Goal: Download file/media

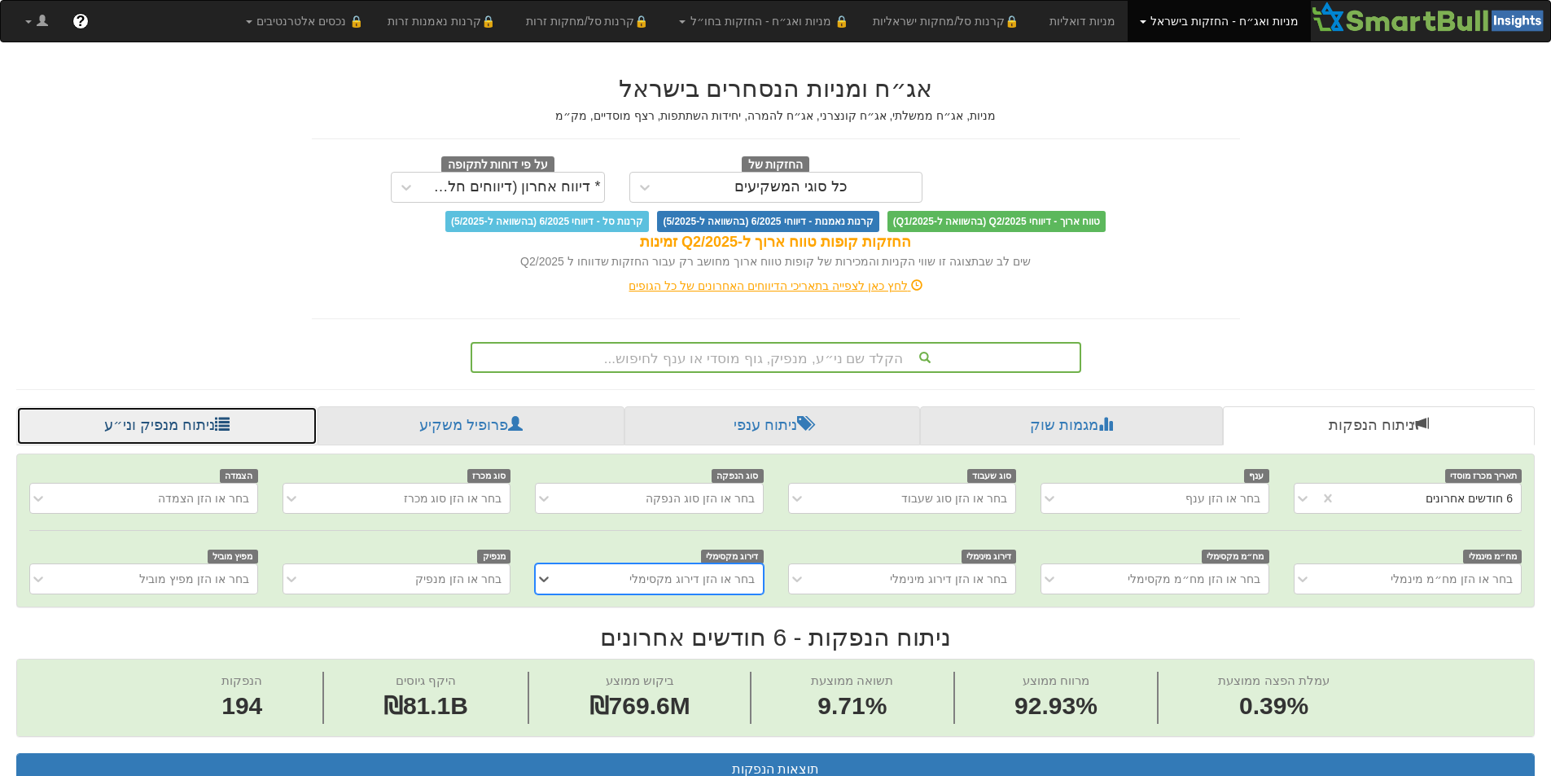
click at [173, 432] on link "ניתוח מנפיק וני״ע" at bounding box center [166, 425] width 301 height 39
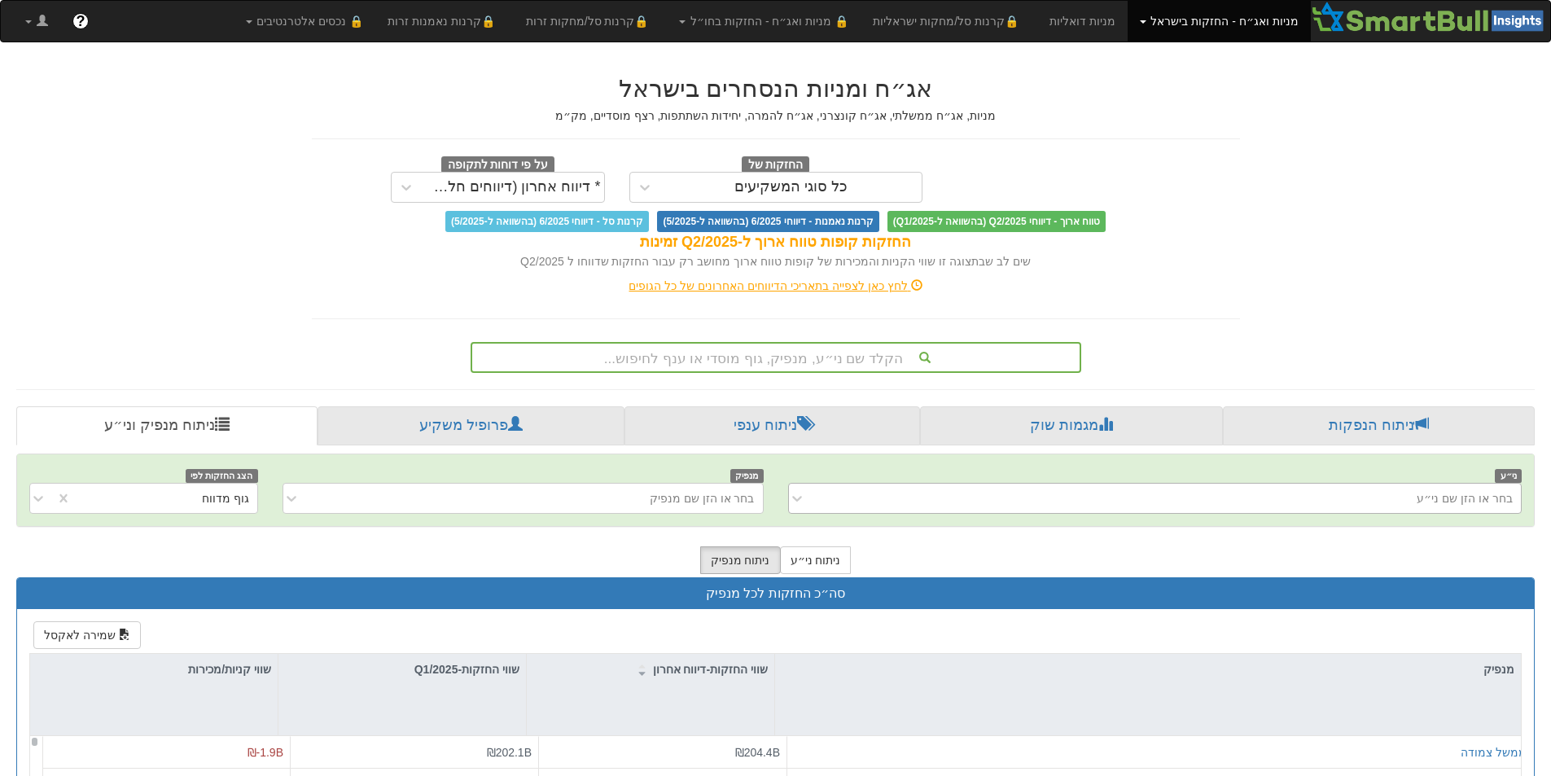
click at [1439, 502] on div "בחר או הזן שם ני״ע" at bounding box center [1465, 498] width 96 height 16
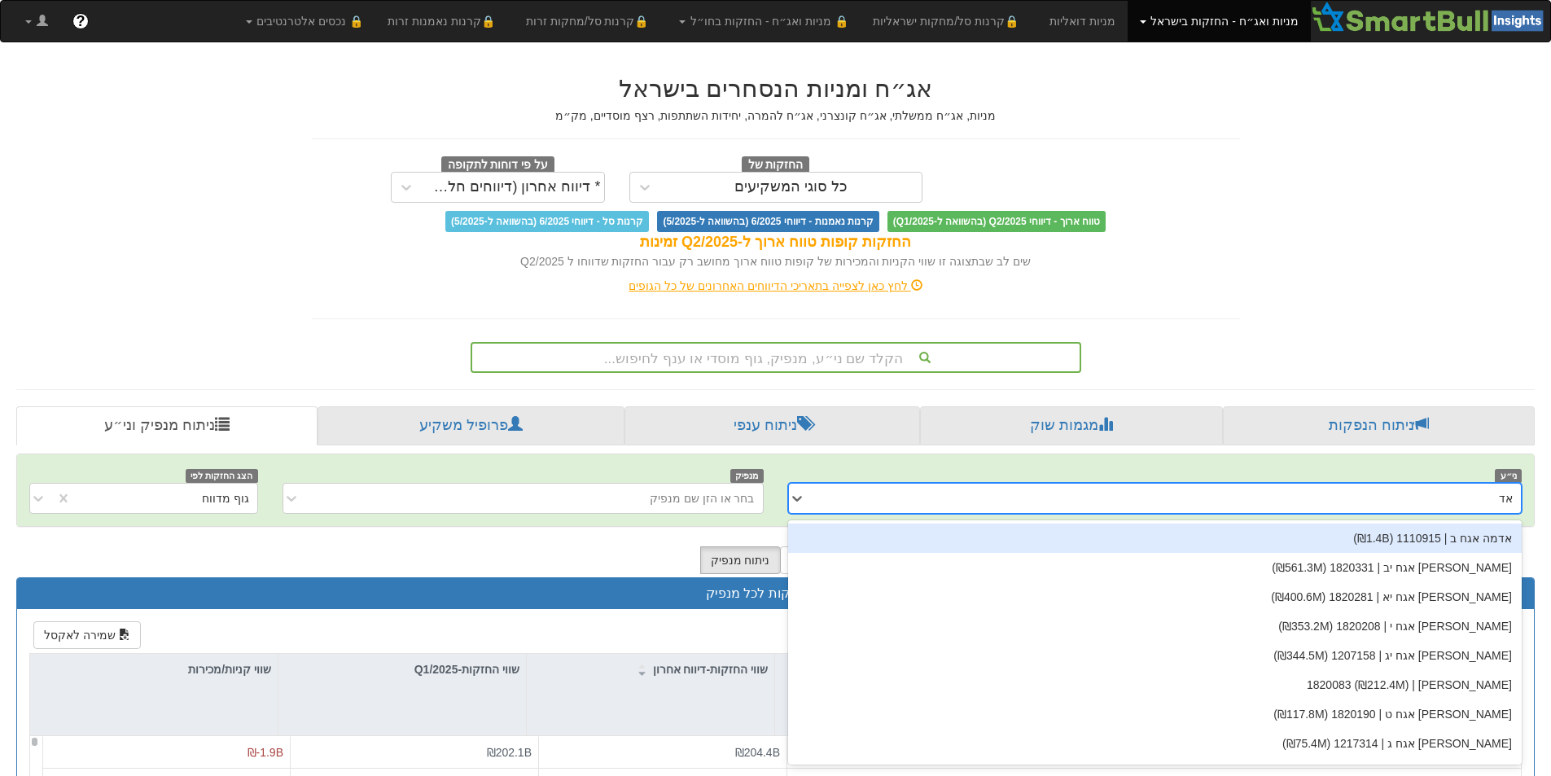
type input "[PERSON_NAME]"
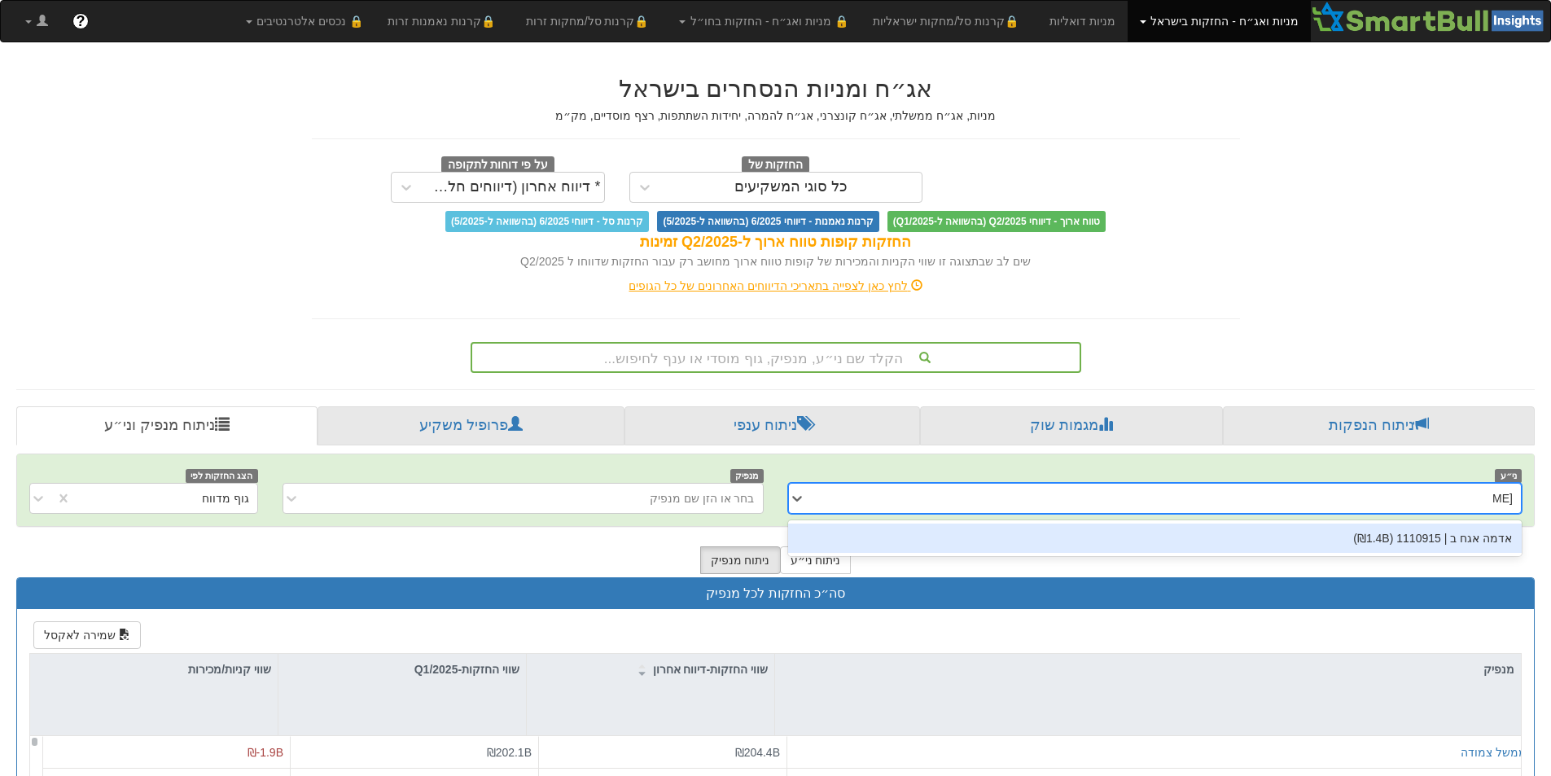
click at [1406, 541] on div "אדמה אגח ב | 1110915 (₪1.4B)" at bounding box center [1155, 538] width 735 height 29
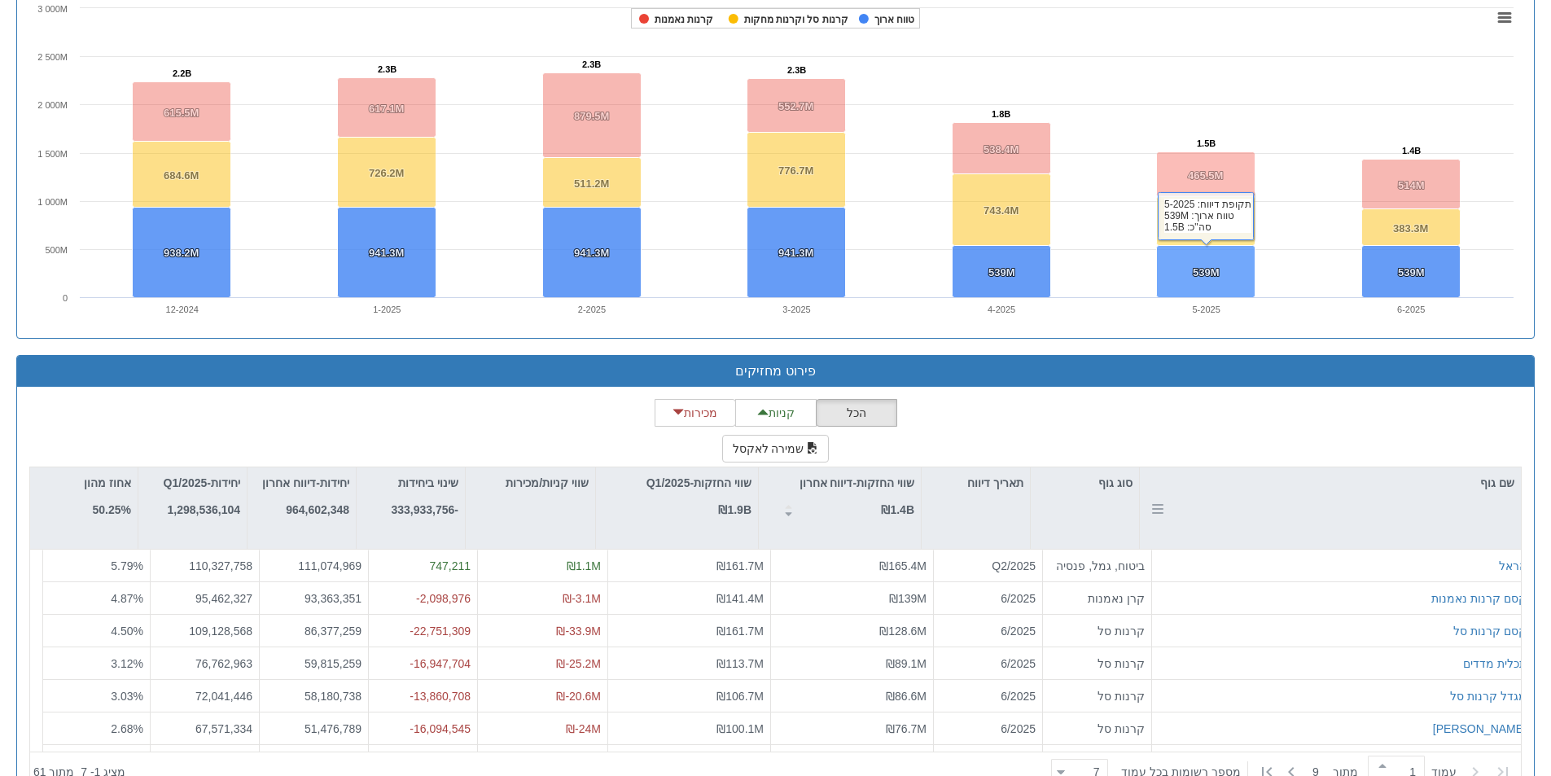
scroll to position [1208, 0]
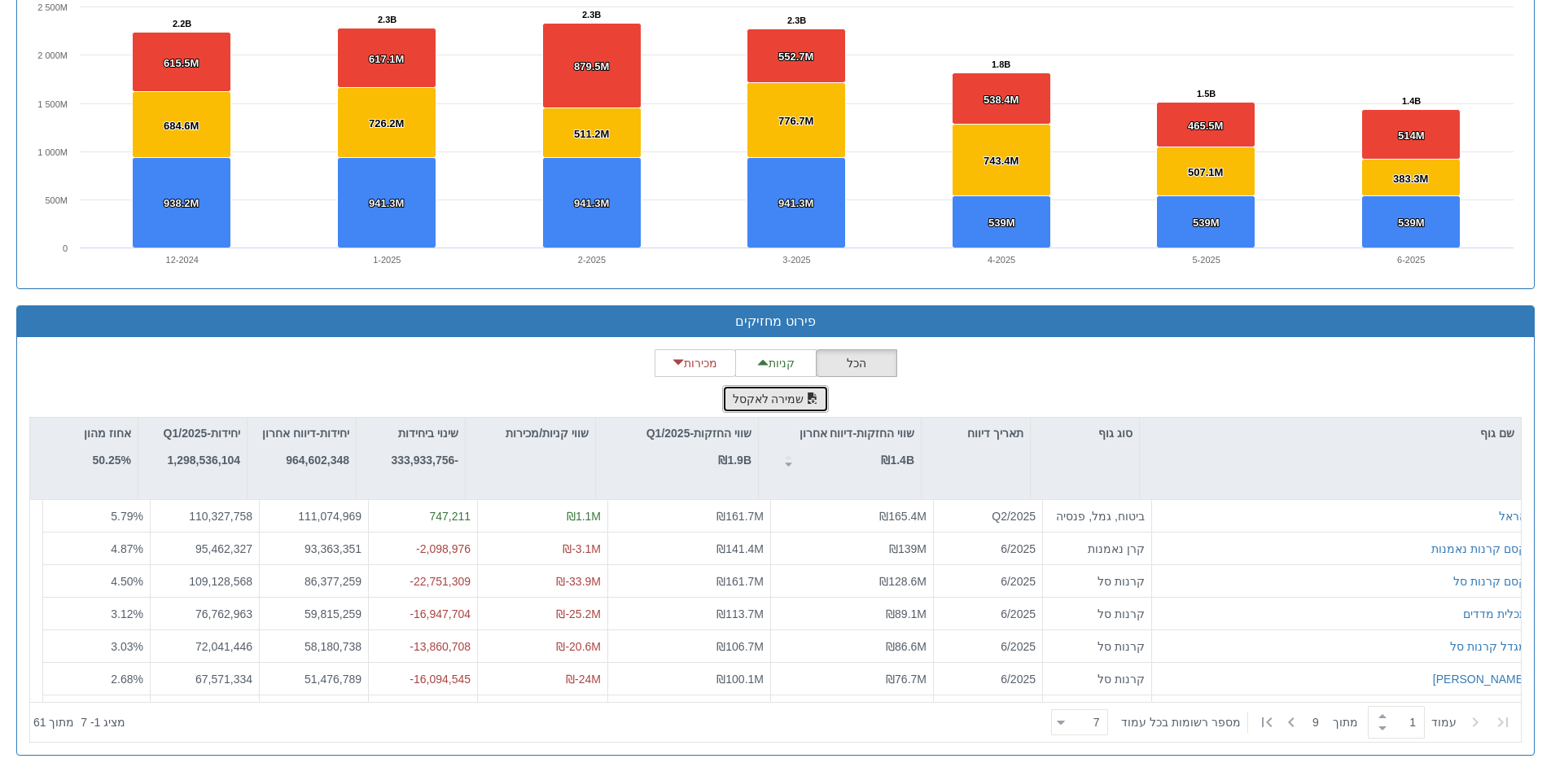
click at [753, 396] on button "שמירה לאקסל" at bounding box center [775, 399] width 107 height 28
